Goal: Register for event/course

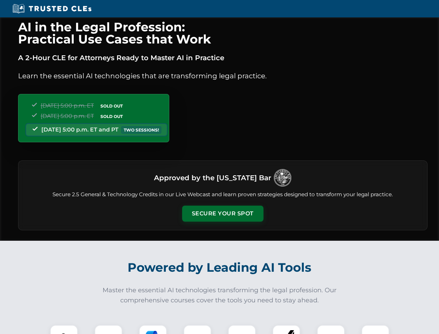
click at [223, 213] on button "Secure Your Spot" at bounding box center [222, 213] width 81 height 16
click at [64, 329] on img at bounding box center [64, 339] width 20 height 20
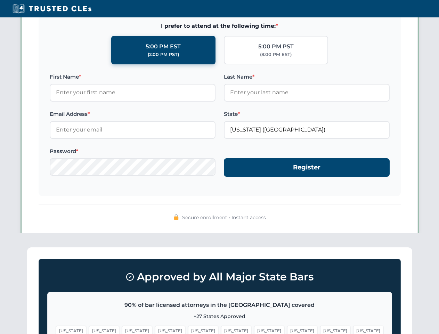
click at [254, 329] on span "[US_STATE]" at bounding box center [269, 330] width 30 height 10
click at [320, 329] on span "[US_STATE]" at bounding box center [335, 330] width 30 height 10
